Goal: Task Accomplishment & Management: Complete application form

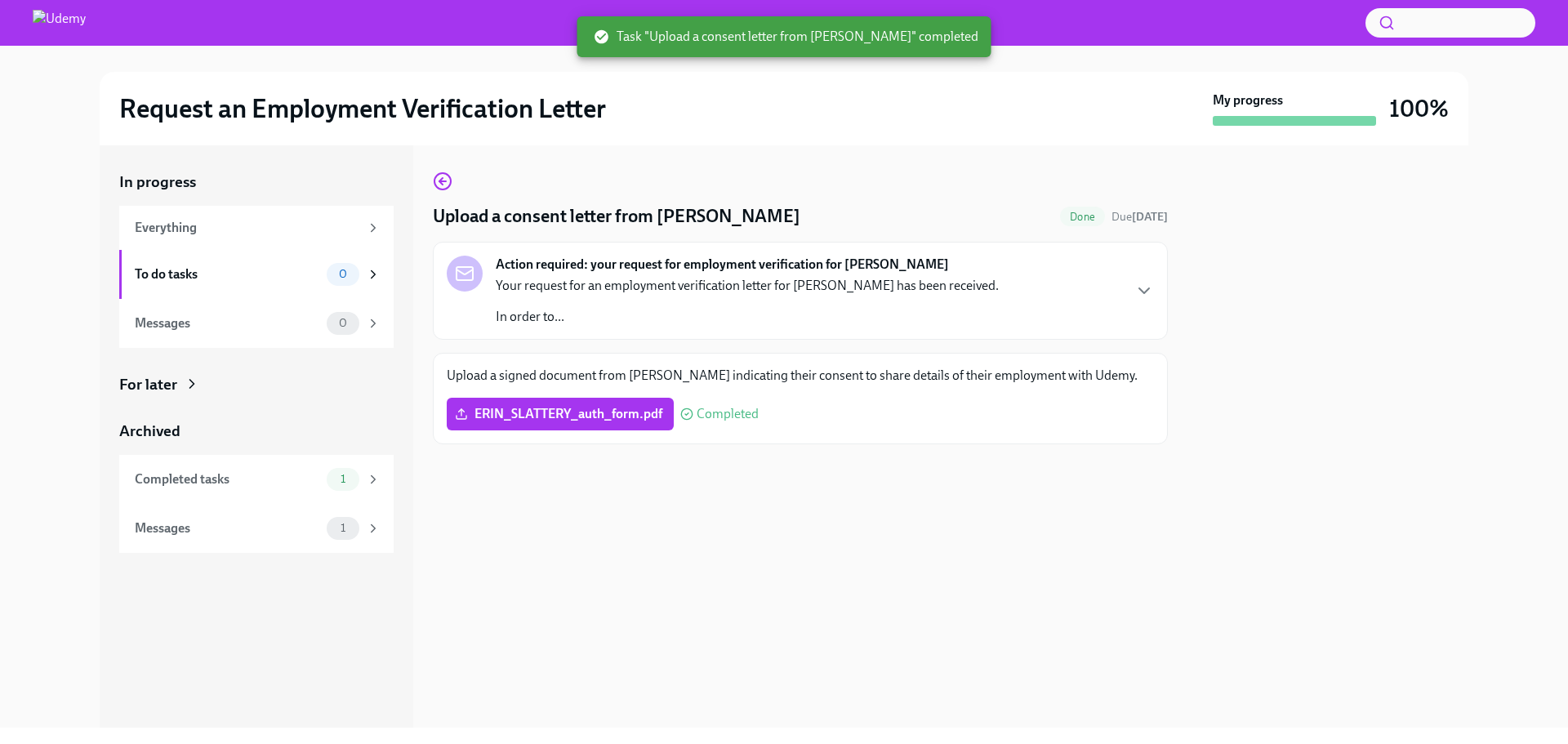
click at [779, 478] on div at bounding box center [800, 470] width 735 height 53
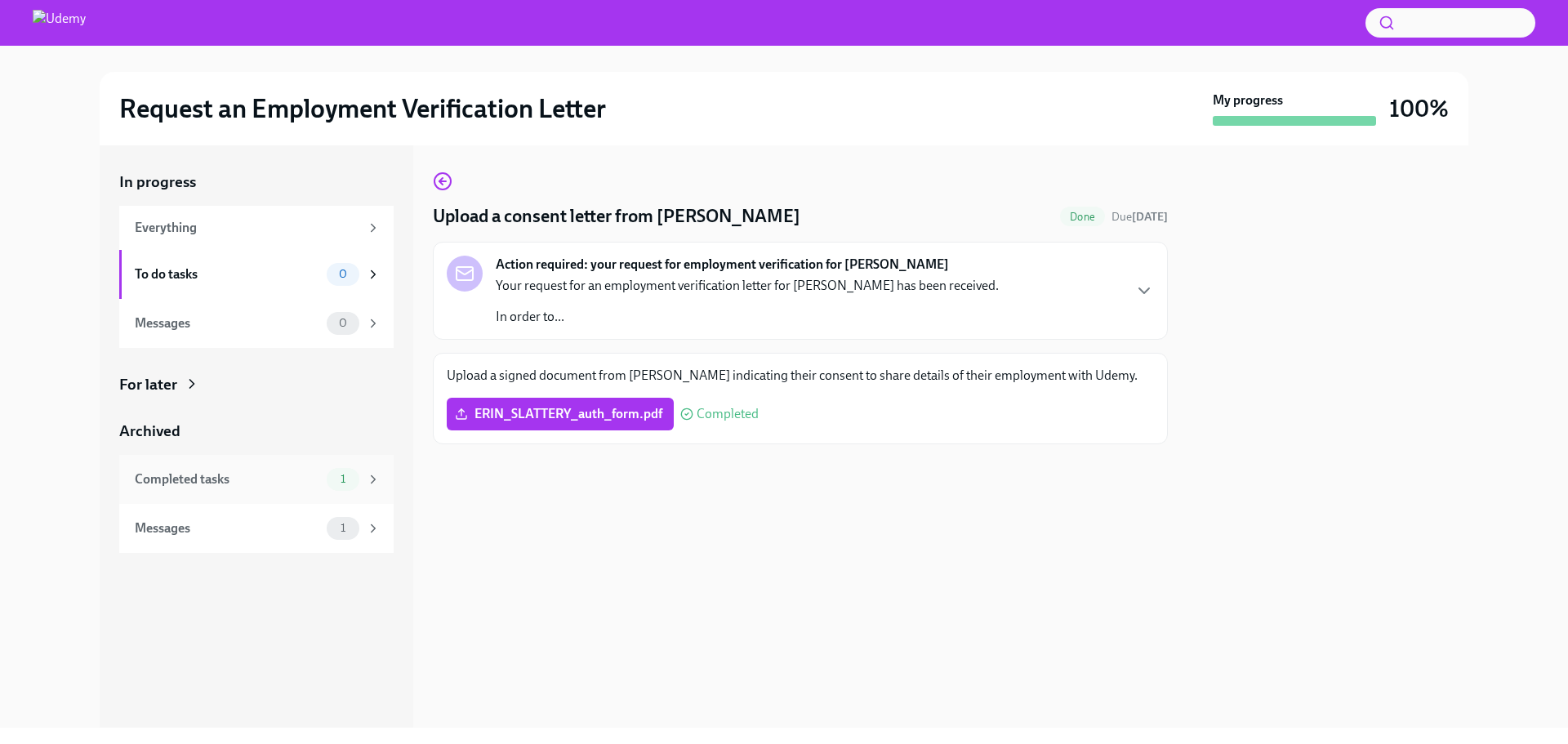
click at [280, 483] on div "Completed tasks" at bounding box center [228, 479] width 186 height 18
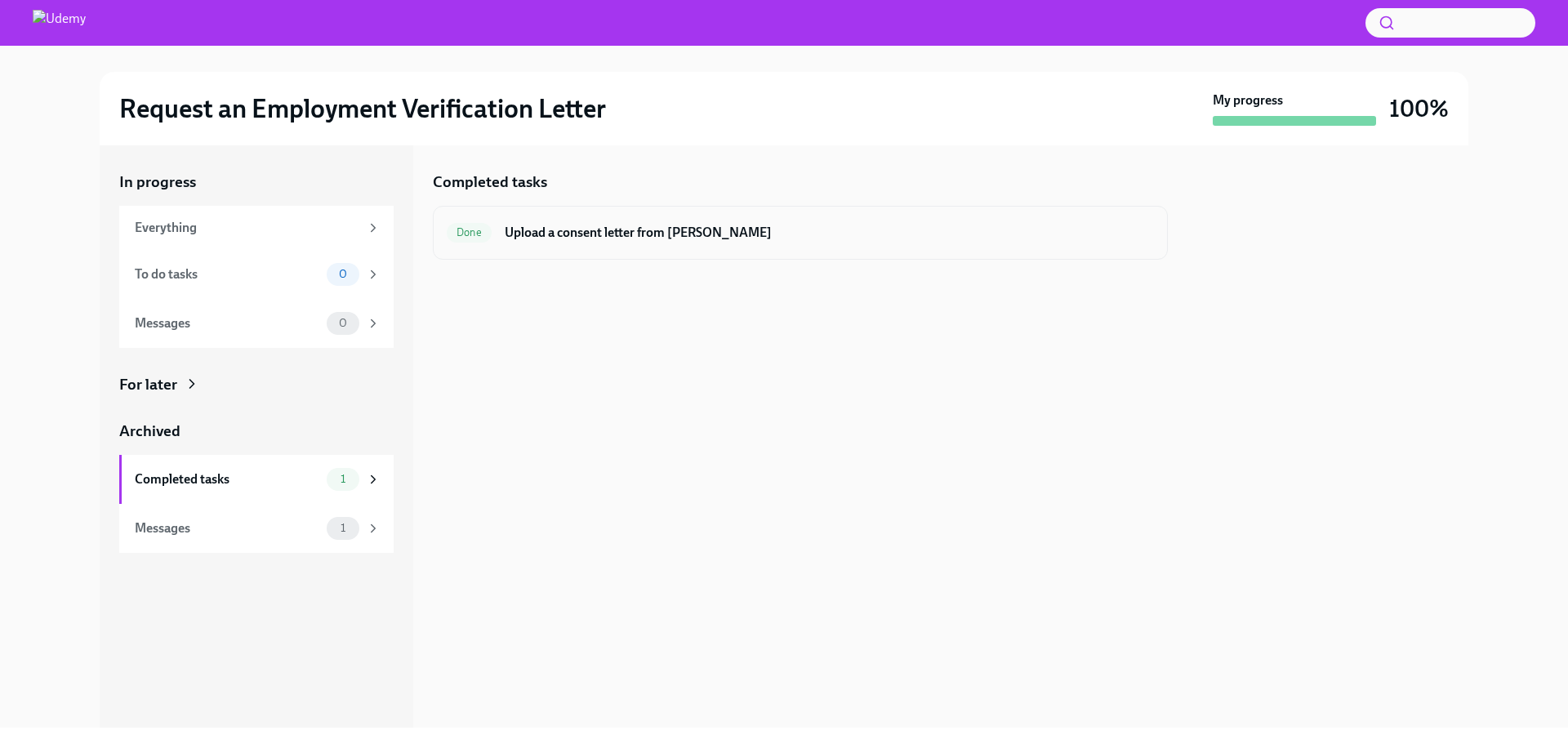
click at [470, 232] on span "Done" at bounding box center [468, 232] width 45 height 12
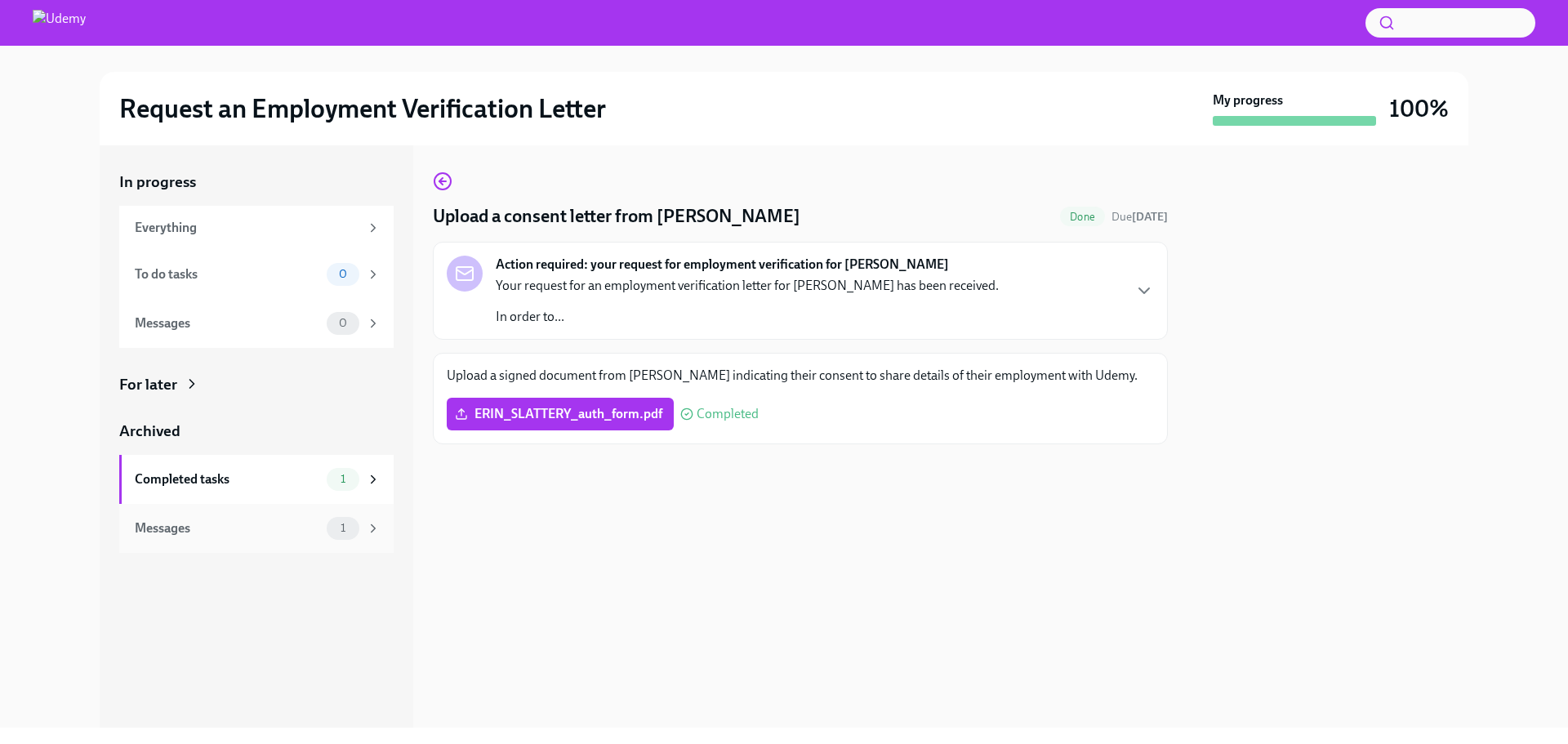
click at [268, 523] on div "Messages" at bounding box center [228, 528] width 186 height 18
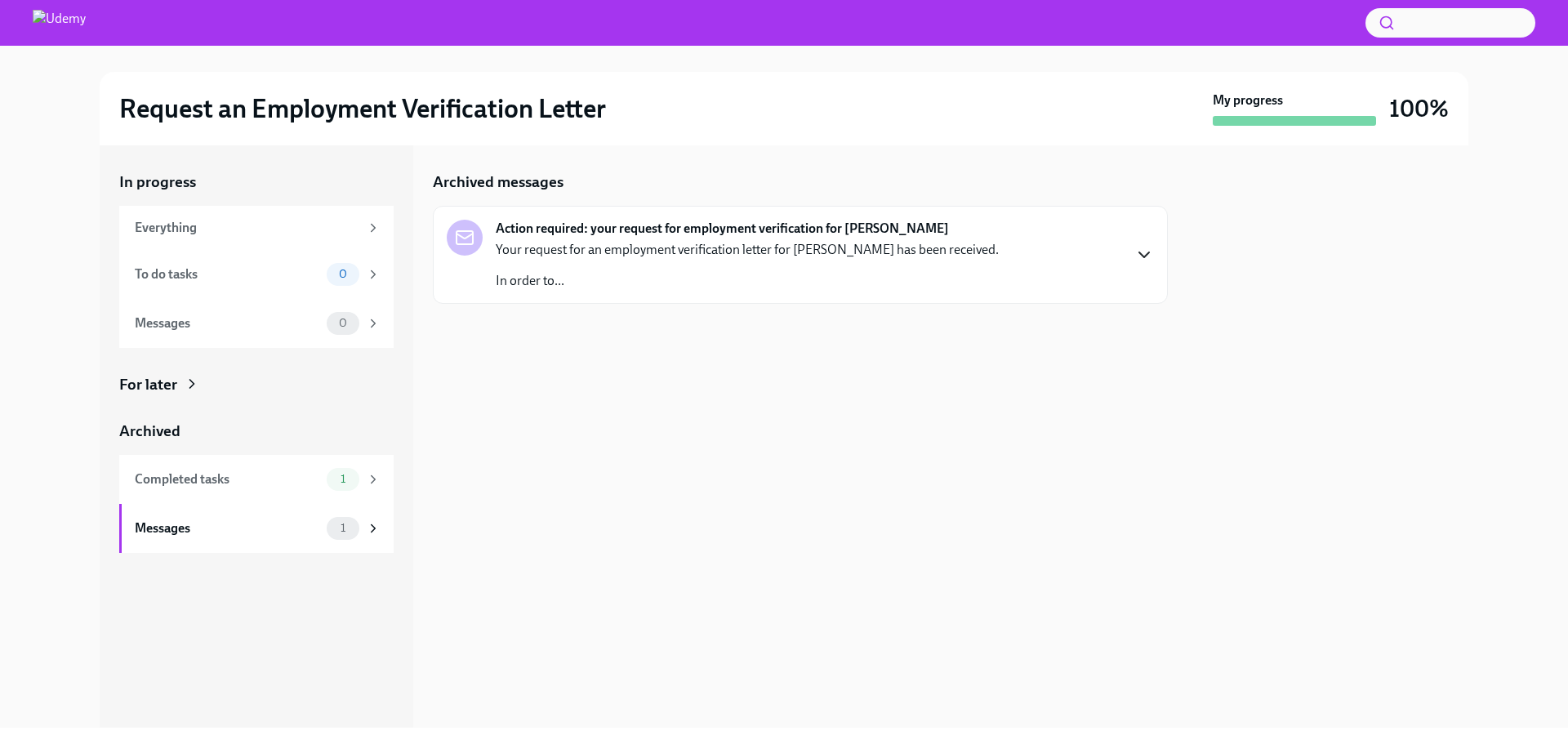
click at [1137, 249] on icon "button" at bounding box center [1144, 255] width 19 height 19
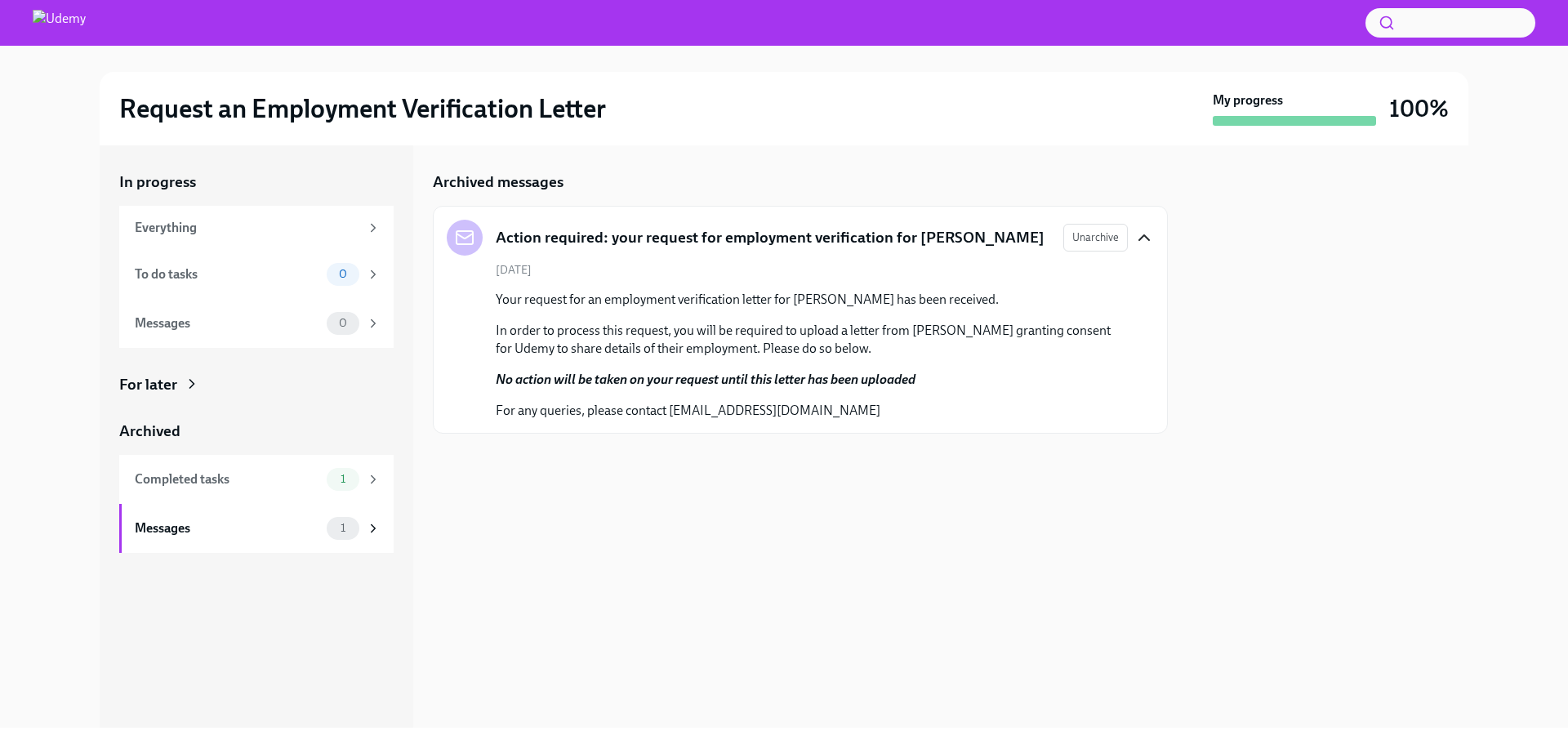
click at [556, 469] on div at bounding box center [800, 460] width 735 height 53
click at [818, 464] on div at bounding box center [800, 460] width 735 height 53
click at [790, 471] on div at bounding box center [800, 460] width 735 height 53
click at [986, 462] on div at bounding box center [800, 460] width 735 height 53
